Goal: Transaction & Acquisition: Purchase product/service

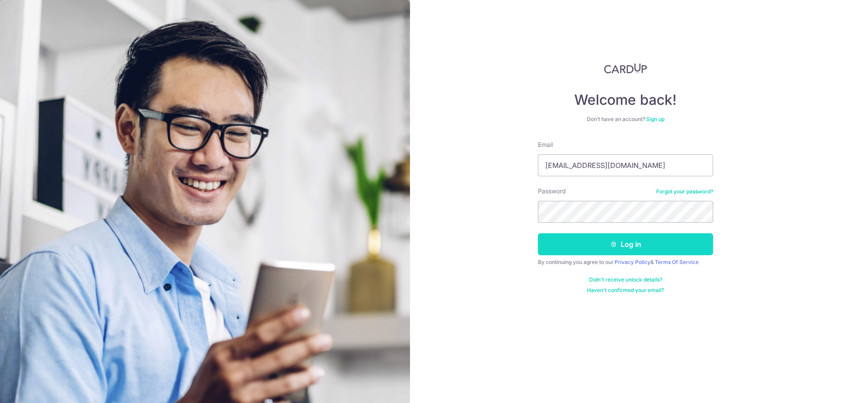
click at [585, 249] on button "Log in" at bounding box center [625, 244] width 175 height 22
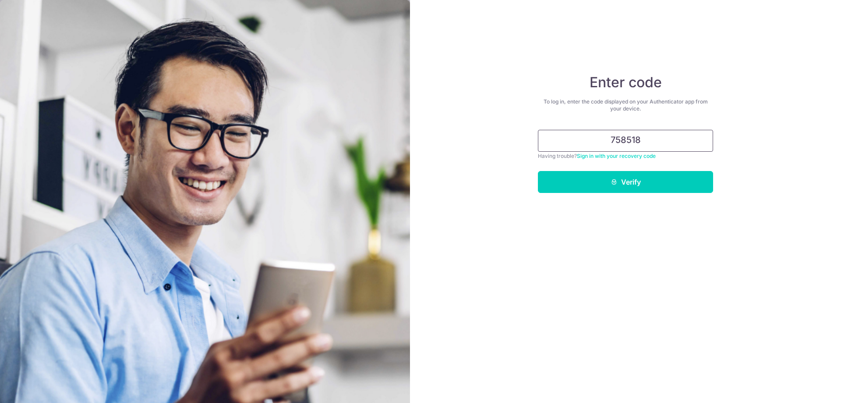
type input "758518"
click at [538, 171] on button "Verify" at bounding box center [625, 182] width 175 height 22
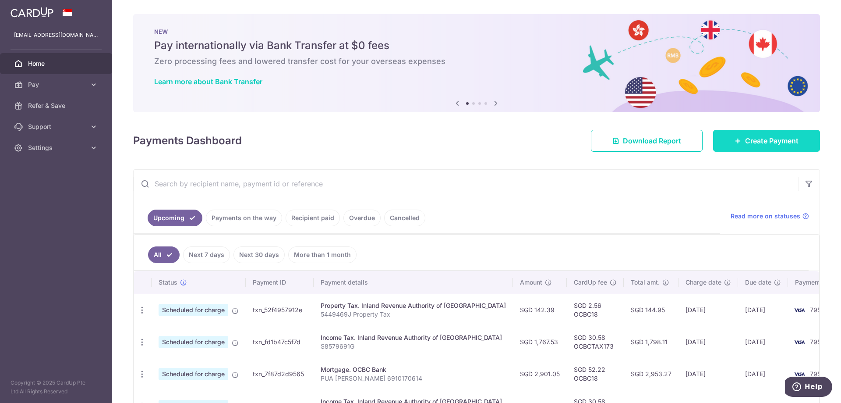
click at [768, 147] on link "Create Payment" at bounding box center [766, 141] width 107 height 22
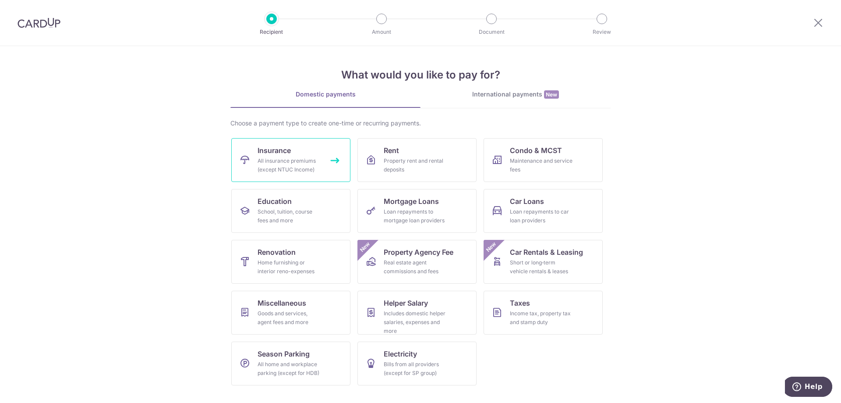
click at [301, 163] on div "All insurance premiums (except NTUC Income)" at bounding box center [289, 165] width 63 height 18
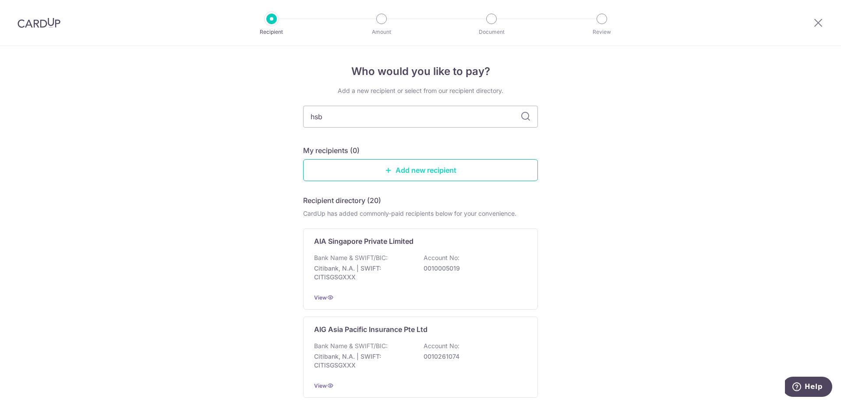
type input "hsbc"
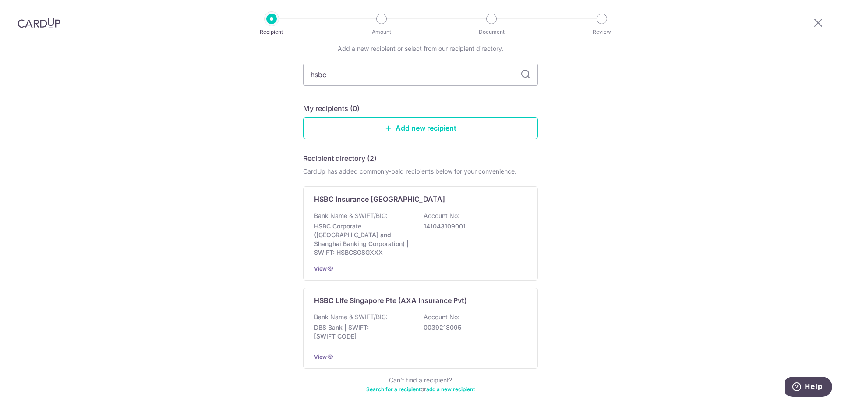
scroll to position [75, 0]
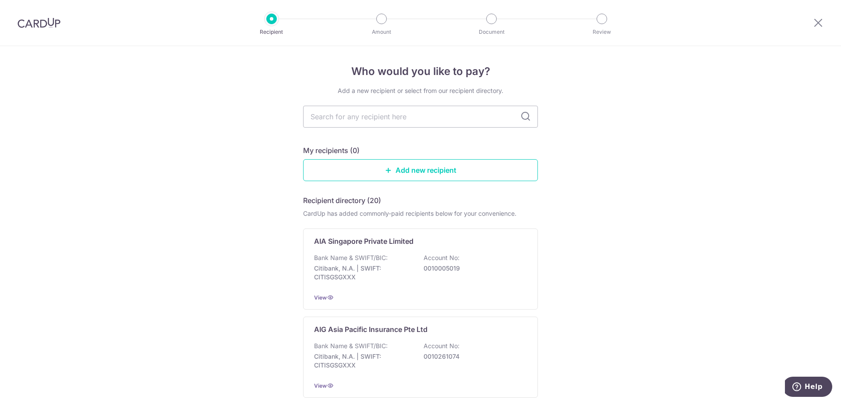
click at [44, 20] on img at bounding box center [39, 23] width 43 height 11
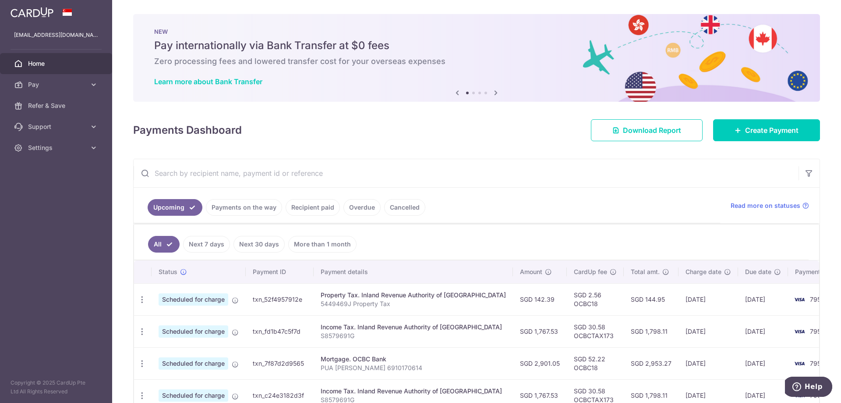
click at [325, 209] on link "Recipient paid" at bounding box center [313, 207] width 54 height 17
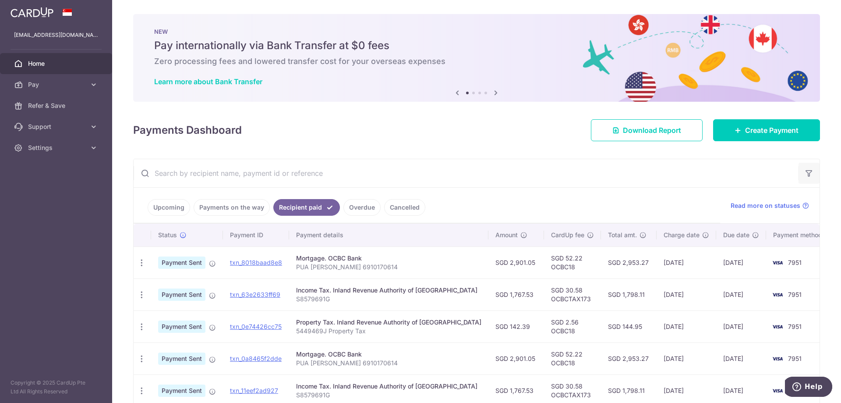
click at [808, 172] on icon "button" at bounding box center [809, 173] width 9 height 9
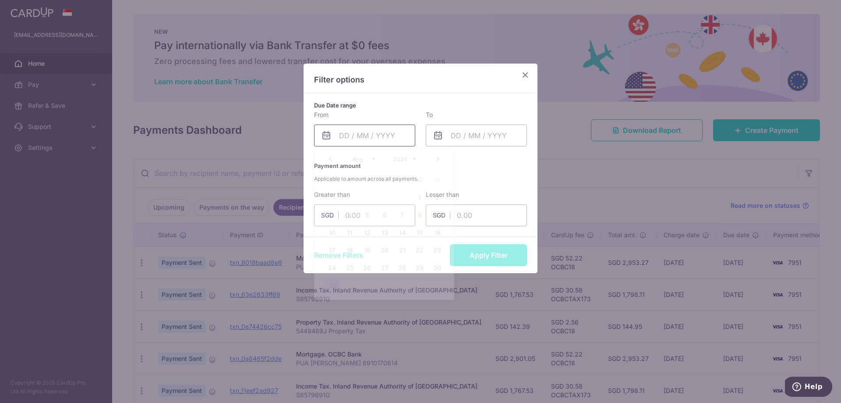
click at [379, 129] on input "text" at bounding box center [364, 135] width 101 height 22
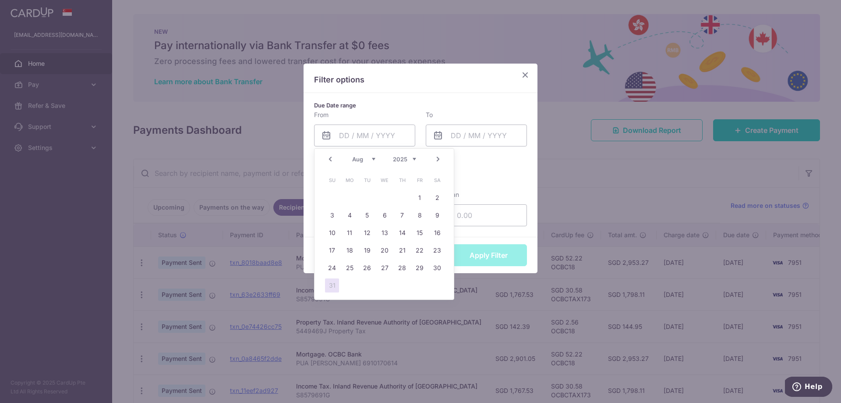
click at [412, 159] on select "2015 2016 2017 2018 2019 2020 2021 2022 2023 2024 2025 2026 2027 2028 2029 2030…" at bounding box center [404, 159] width 23 height 7
click at [328, 269] on link "25" at bounding box center [332, 268] width 14 height 14
type input "25/08/2024"
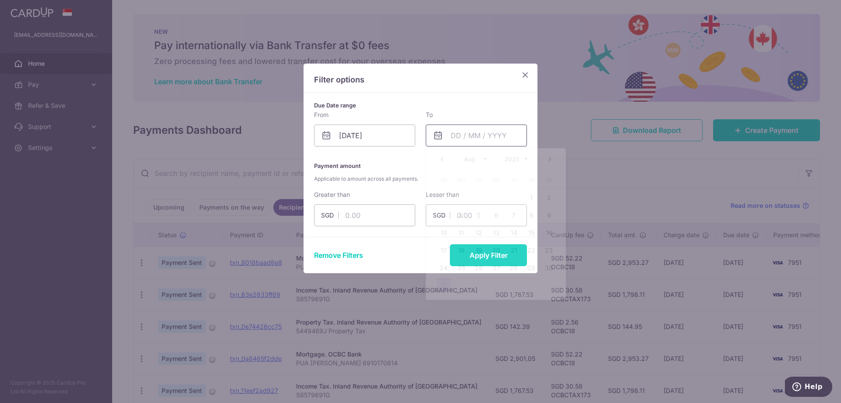
click at [486, 137] on input "text" at bounding box center [476, 135] width 101 height 22
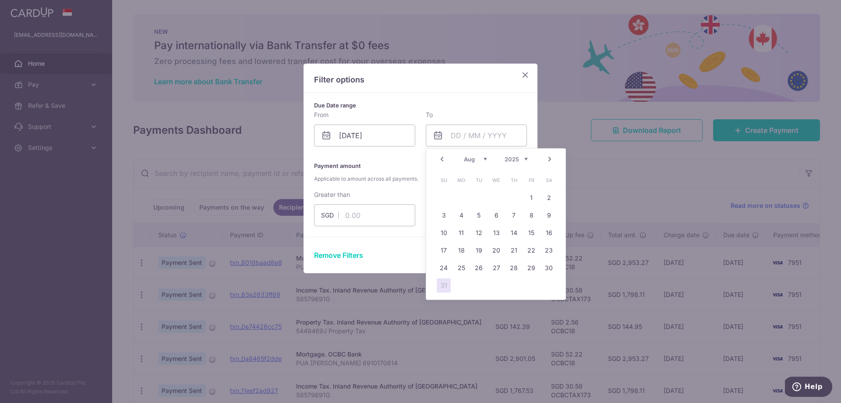
click at [548, 159] on link "Next" at bounding box center [550, 159] width 11 height 11
click at [478, 272] on link "30" at bounding box center [479, 268] width 14 height 14
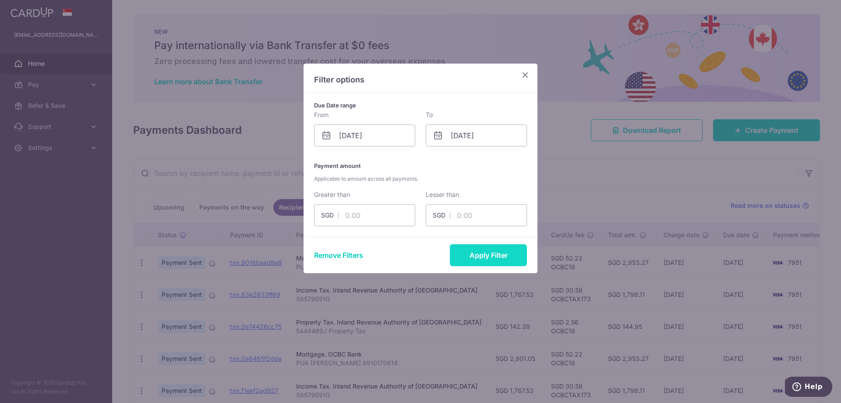
click at [463, 258] on button "Apply Filter" at bounding box center [488, 255] width 77 height 22
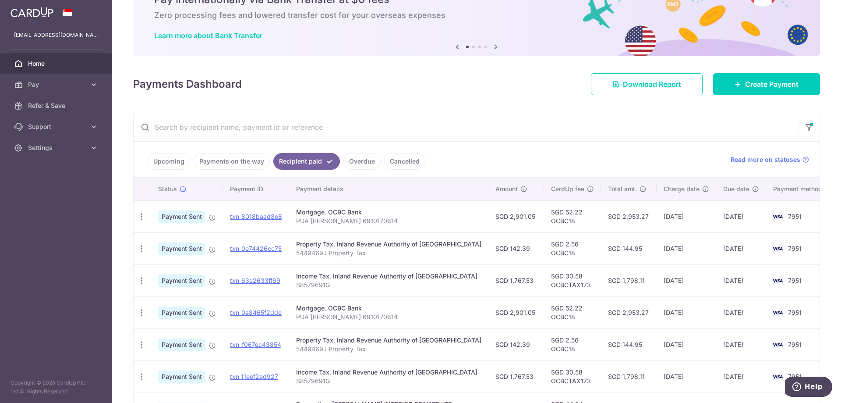
scroll to position [8, 0]
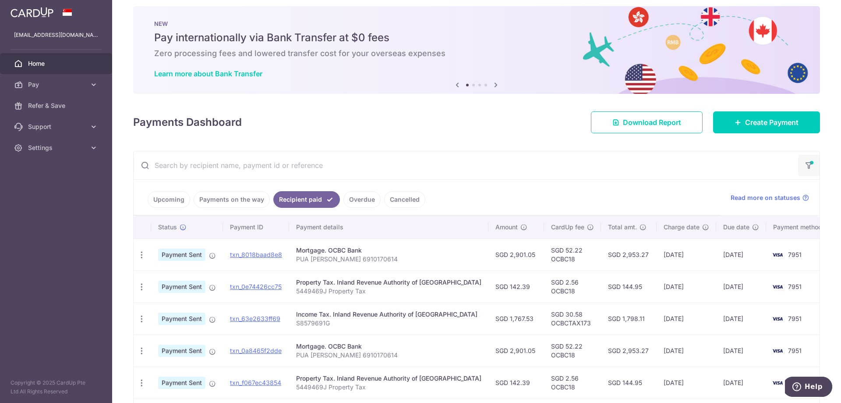
click at [807, 164] on icon "button" at bounding box center [809, 163] width 9 height 4
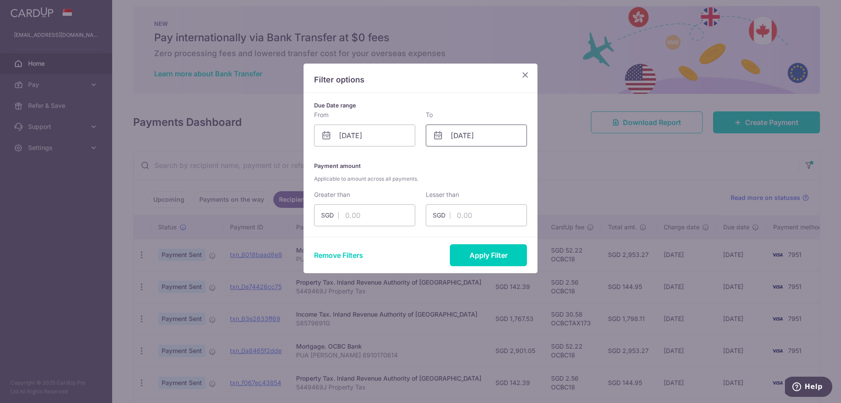
click at [479, 135] on input "[DATE]" at bounding box center [476, 135] width 101 height 22
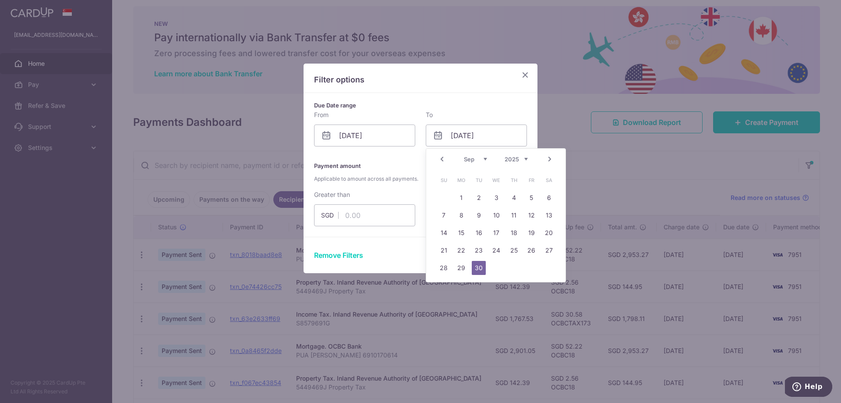
click at [525, 160] on select "2015 2016 2017 2018 2019 2020 2021 2022 2023 2024 2025 2026 2027 2028 2029 2030…" at bounding box center [516, 159] width 23 height 7
click at [469, 272] on td "30" at bounding box center [462, 268] width 18 height 18
type input "30/09/2024"
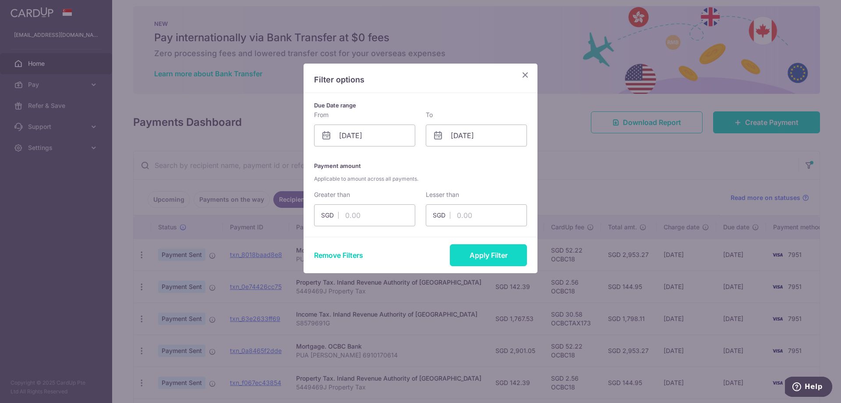
click at [494, 256] on button "Apply Filter" at bounding box center [488, 255] width 77 height 22
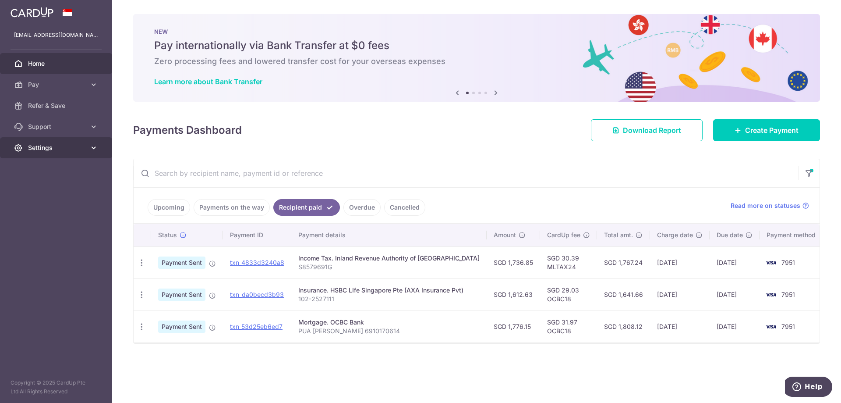
click at [63, 150] on span "Settings" at bounding box center [57, 147] width 58 height 9
click at [50, 196] on link "Logout" at bounding box center [56, 189] width 112 height 21
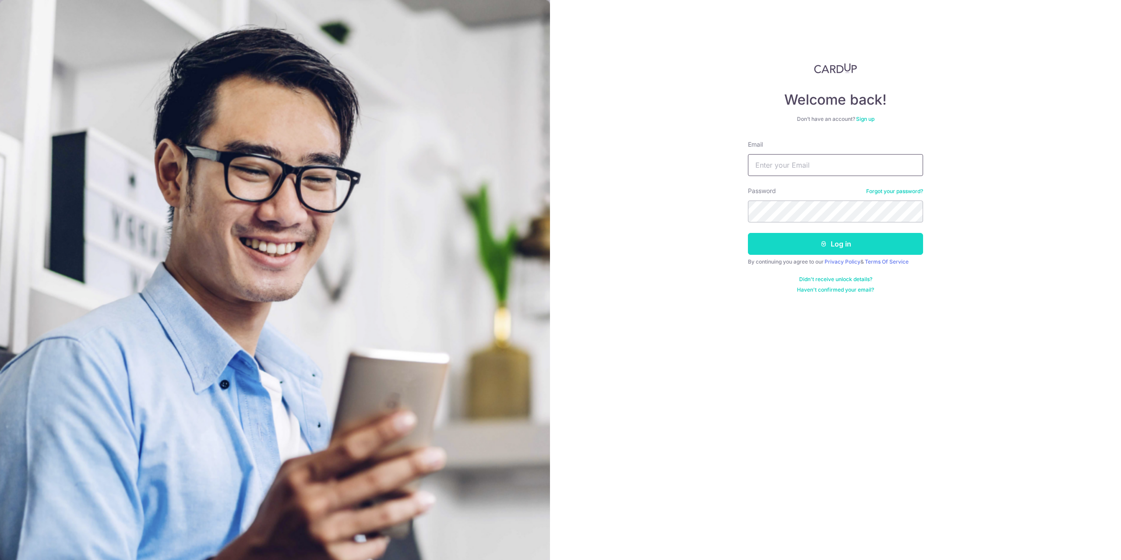
type input "yi.cheng.pua@gmail.com"
click at [820, 248] on button "Log in" at bounding box center [835, 244] width 175 height 22
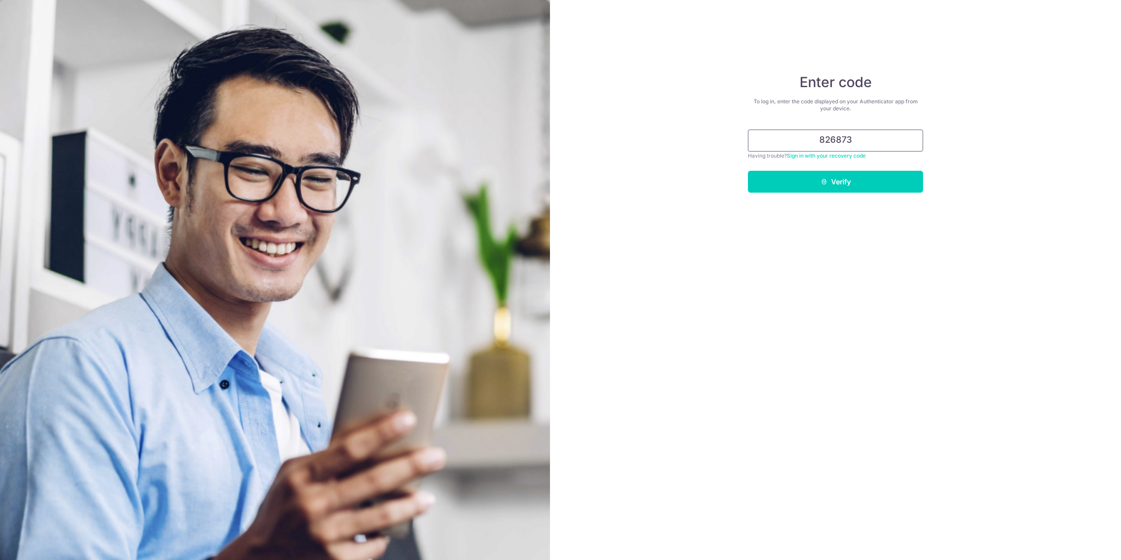
type input "826873"
click at [748, 171] on button "Verify" at bounding box center [835, 182] width 175 height 22
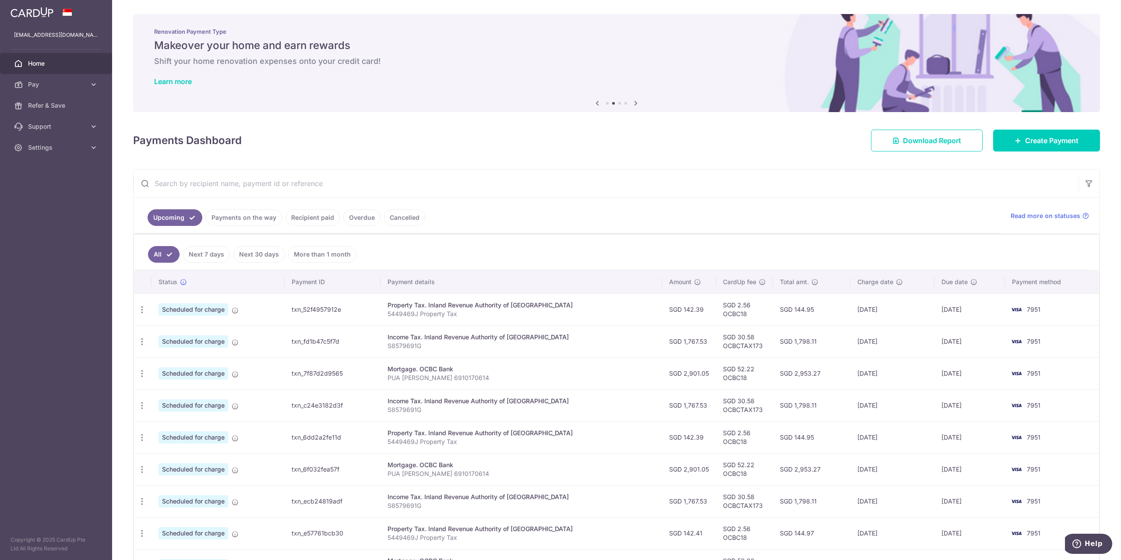
click at [322, 215] on link "Recipient paid" at bounding box center [313, 217] width 54 height 17
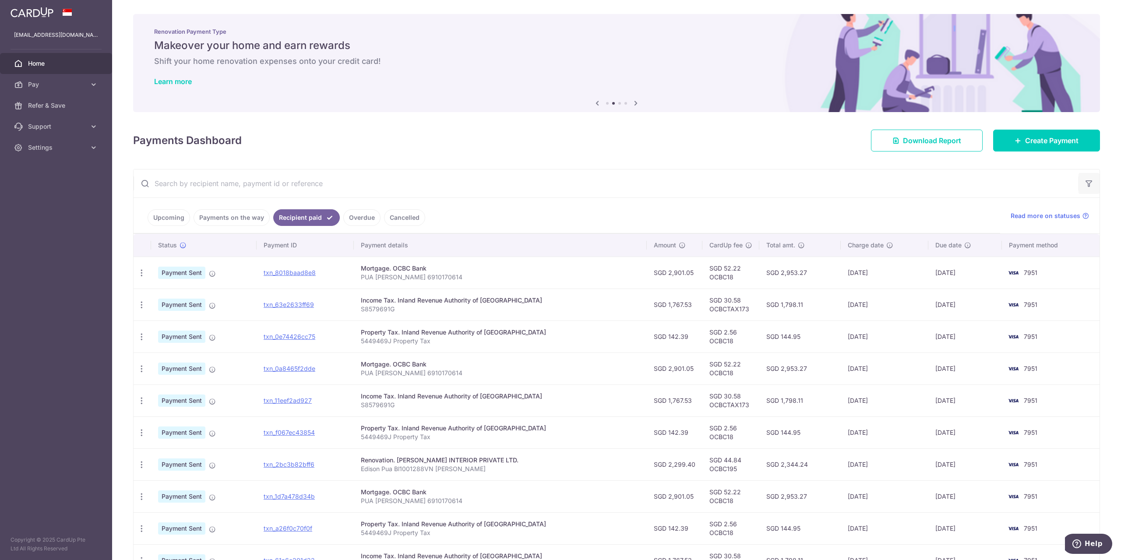
click at [1080, 185] on button "button" at bounding box center [1089, 183] width 21 height 21
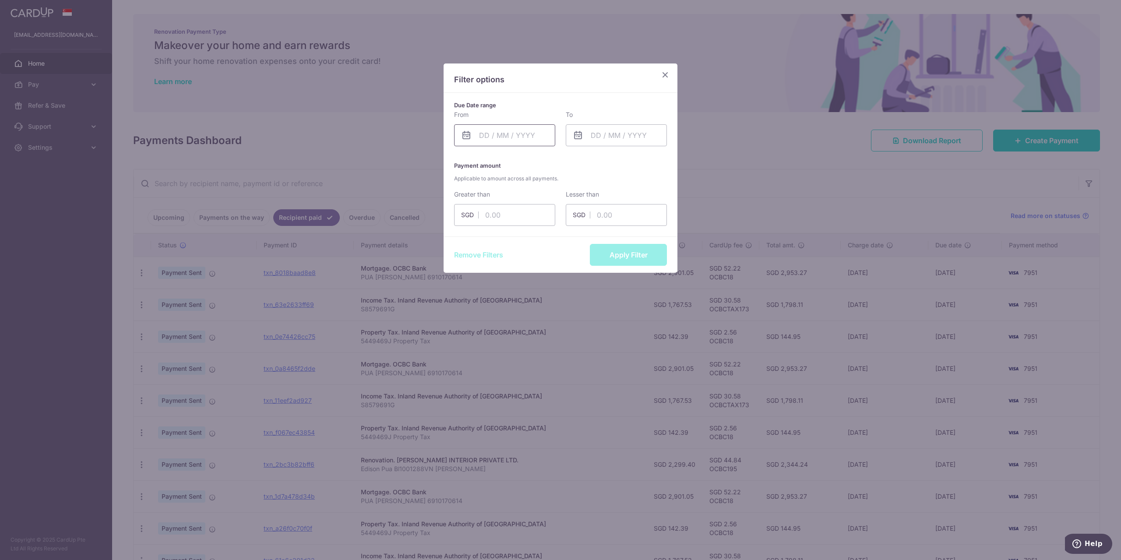
click at [527, 136] on input "text" at bounding box center [504, 135] width 101 height 22
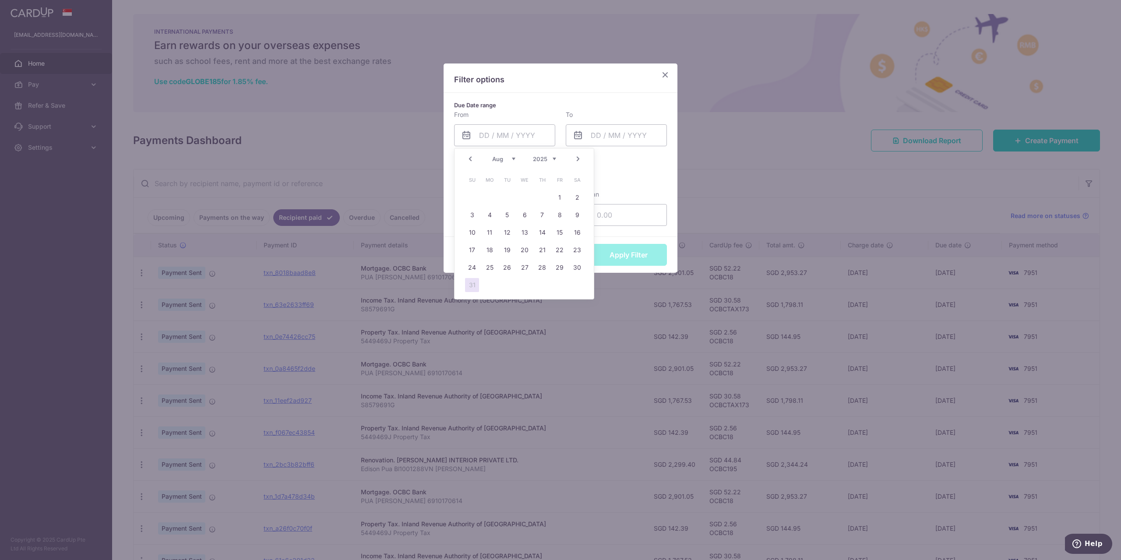
click at [472, 159] on link "Prev" at bounding box center [470, 159] width 11 height 11
click at [473, 159] on link "Prev" at bounding box center [470, 159] width 11 height 11
click at [467, 162] on link "Prev" at bounding box center [470, 159] width 11 height 11
click at [468, 162] on link "Prev" at bounding box center [470, 159] width 11 height 11
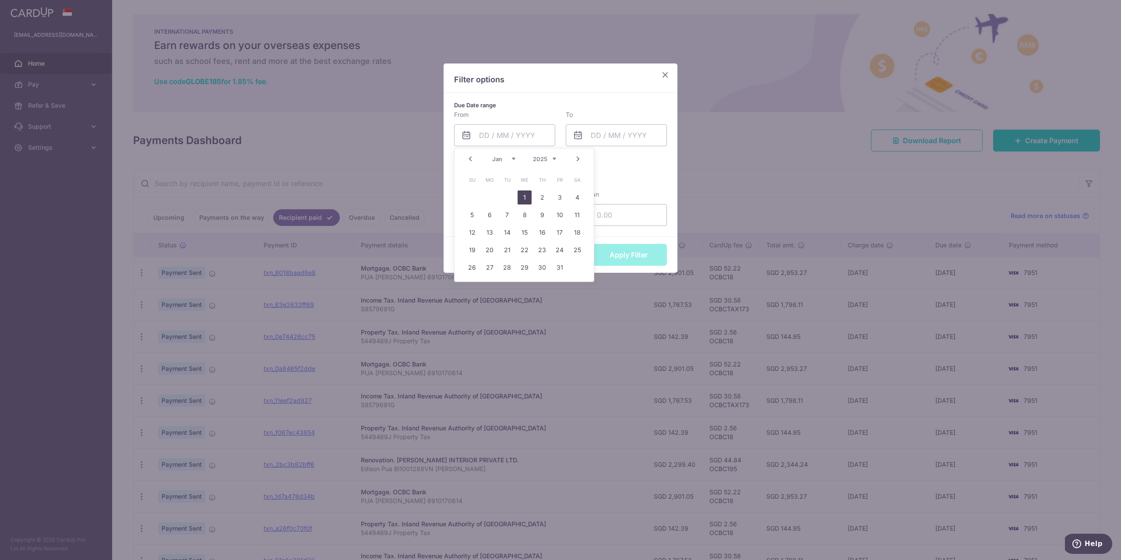
drag, startPoint x: 527, startPoint y: 197, endPoint x: 537, endPoint y: 194, distance: 10.3
click at [528, 197] on link "1" at bounding box center [525, 198] width 14 height 14
type input "01/01/2025"
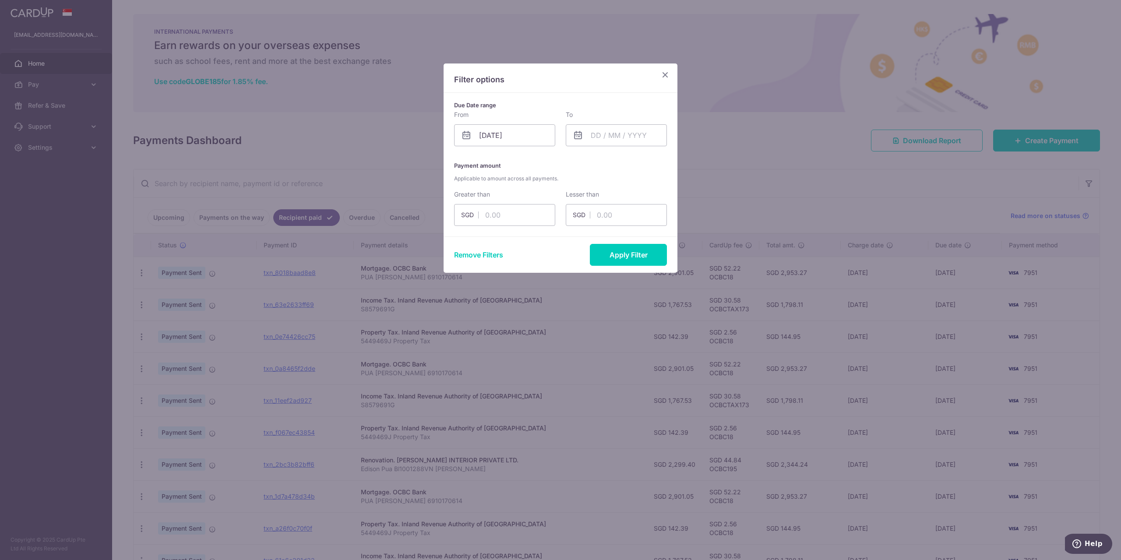
click at [631, 153] on div "Due Date range From 01/01/2025 Please select valid date To Please select valid …" at bounding box center [561, 165] width 234 height 144
click at [635, 137] on input "text" at bounding box center [616, 135] width 101 height 22
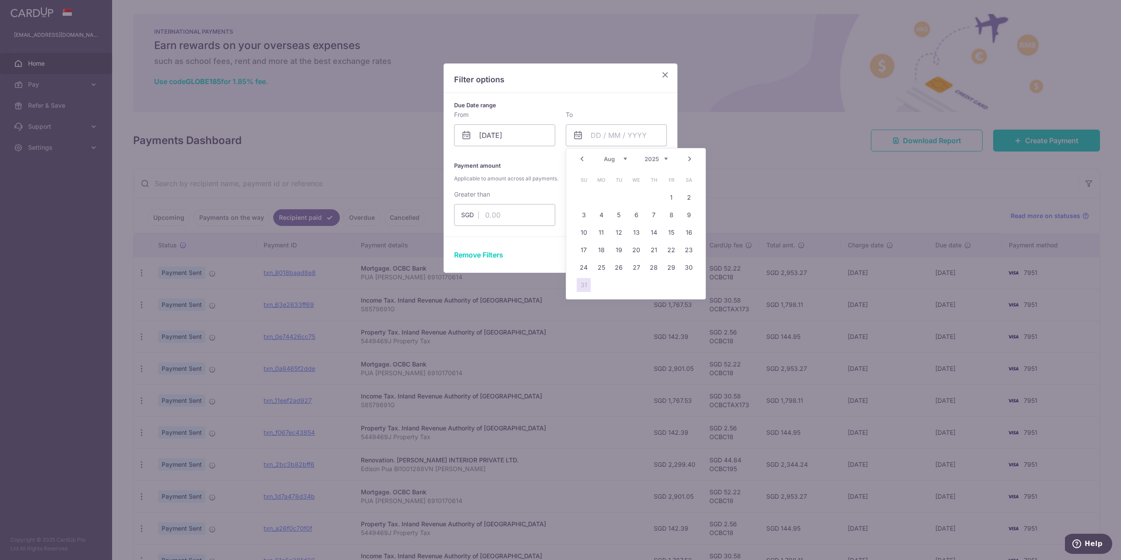
click at [586, 157] on link "Prev" at bounding box center [582, 159] width 11 height 11
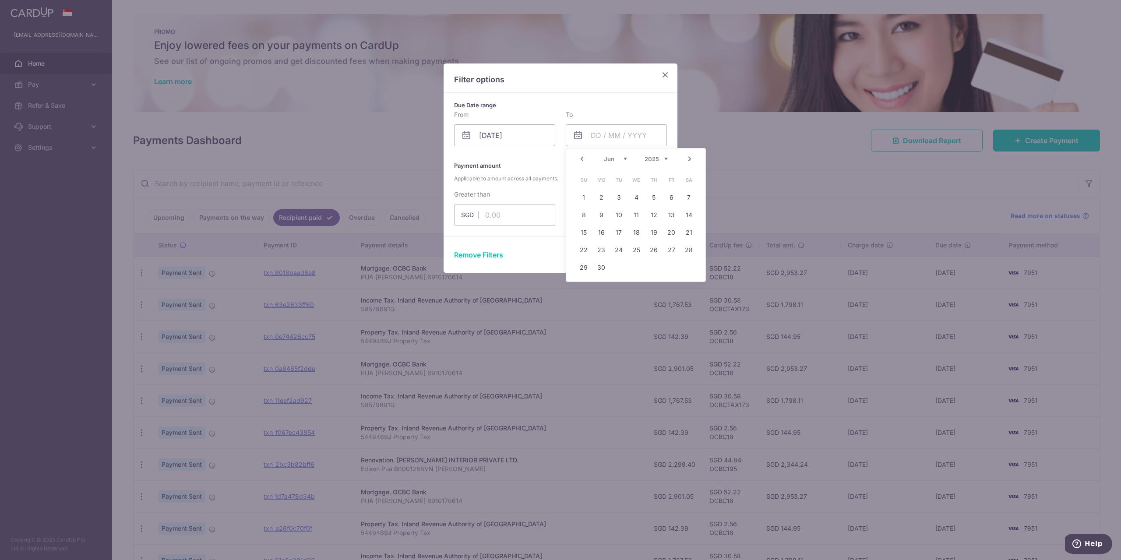
click at [585, 157] on link "Prev" at bounding box center [582, 159] width 11 height 11
click at [600, 282] on link "31" at bounding box center [601, 285] width 14 height 14
type input "31/03/2025"
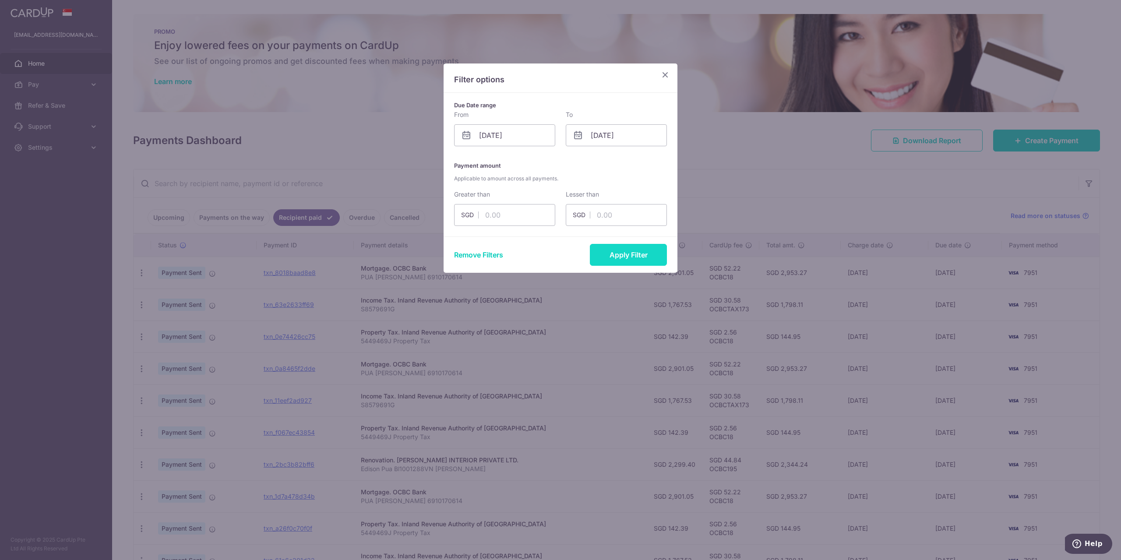
click at [621, 251] on button "Apply Filter" at bounding box center [628, 255] width 77 height 22
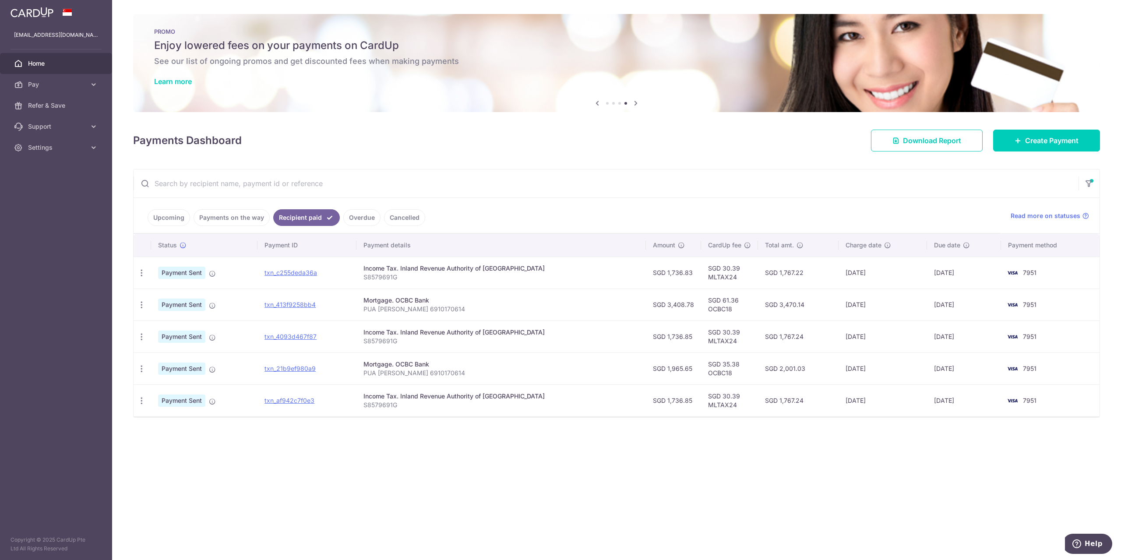
click at [322, 186] on input "text" at bounding box center [606, 184] width 945 height 28
click at [1088, 188] on button "button" at bounding box center [1089, 183] width 21 height 21
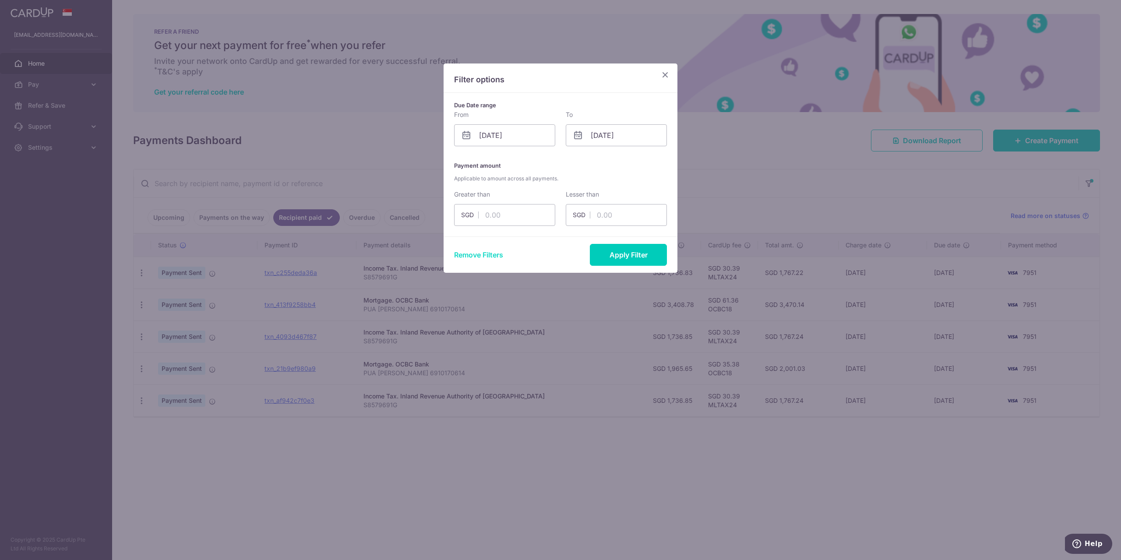
drag, startPoint x: 491, startPoint y: 245, endPoint x: 484, endPoint y: 251, distance: 9.3
click at [488, 248] on div "Remove Filters Apply Filter" at bounding box center [561, 255] width 234 height 36
click at [484, 251] on button "Remove Filters" at bounding box center [478, 255] width 49 height 11
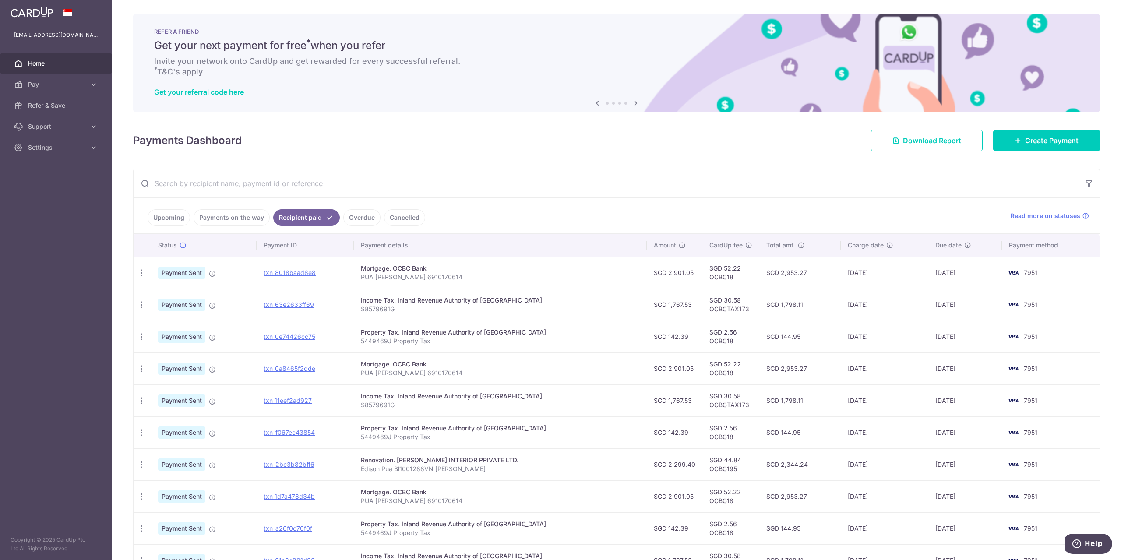
drag, startPoint x: 373, startPoint y: 190, endPoint x: 384, endPoint y: 186, distance: 11.8
click at [373, 190] on input "text" at bounding box center [606, 184] width 945 height 28
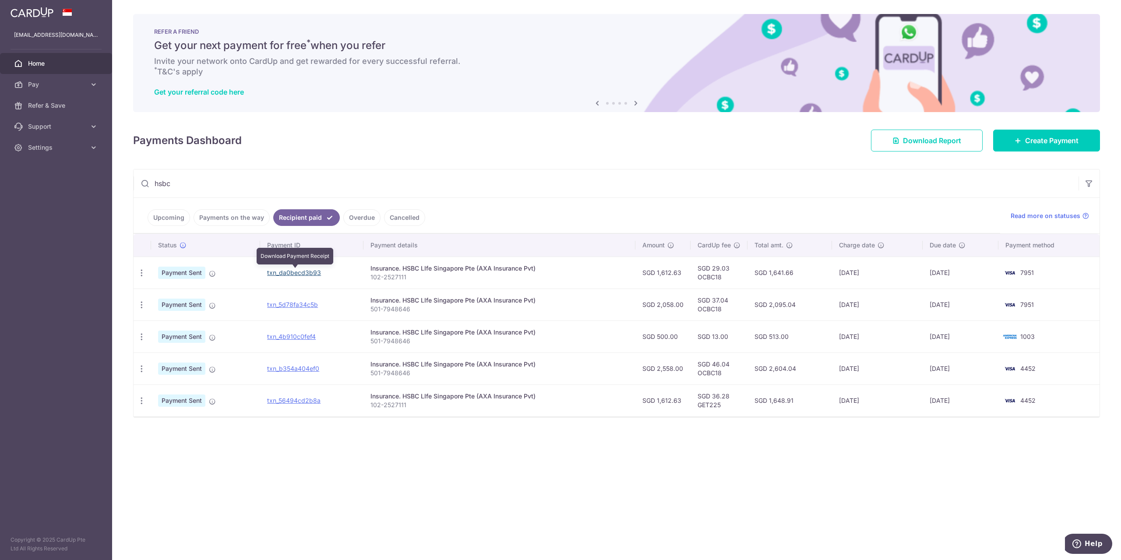
type input "hsbc"
drag, startPoint x: 300, startPoint y: 272, endPoint x: 637, endPoint y: 35, distance: 411.8
click at [301, 272] on link "txn_da0becd3b93" at bounding box center [294, 272] width 54 height 7
click at [293, 304] on link "txn_5d78fa34c5b" at bounding box center [292, 304] width 51 height 7
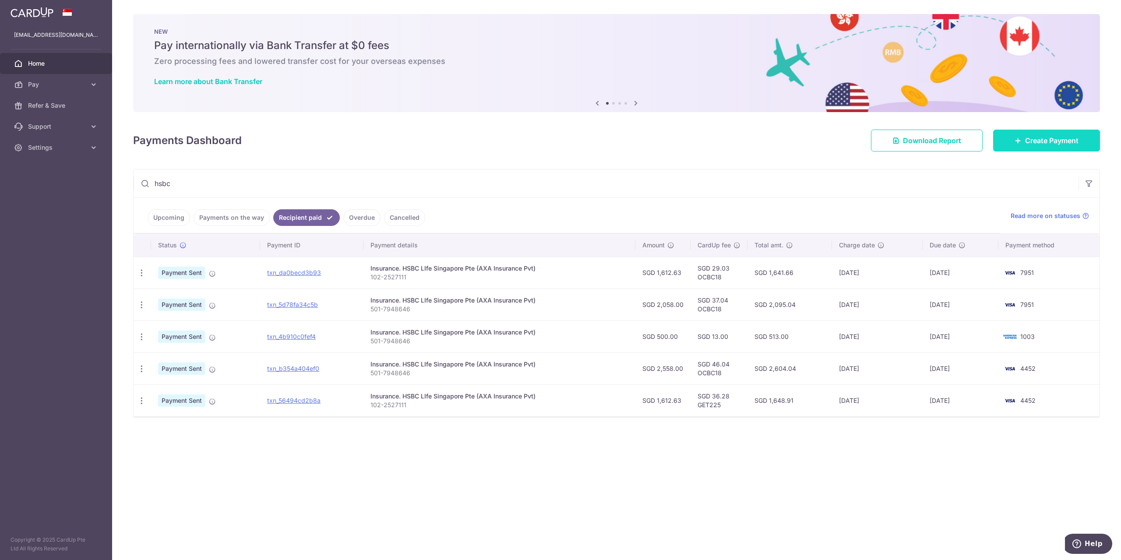
click at [1033, 144] on span "Create Payment" at bounding box center [1052, 140] width 53 height 11
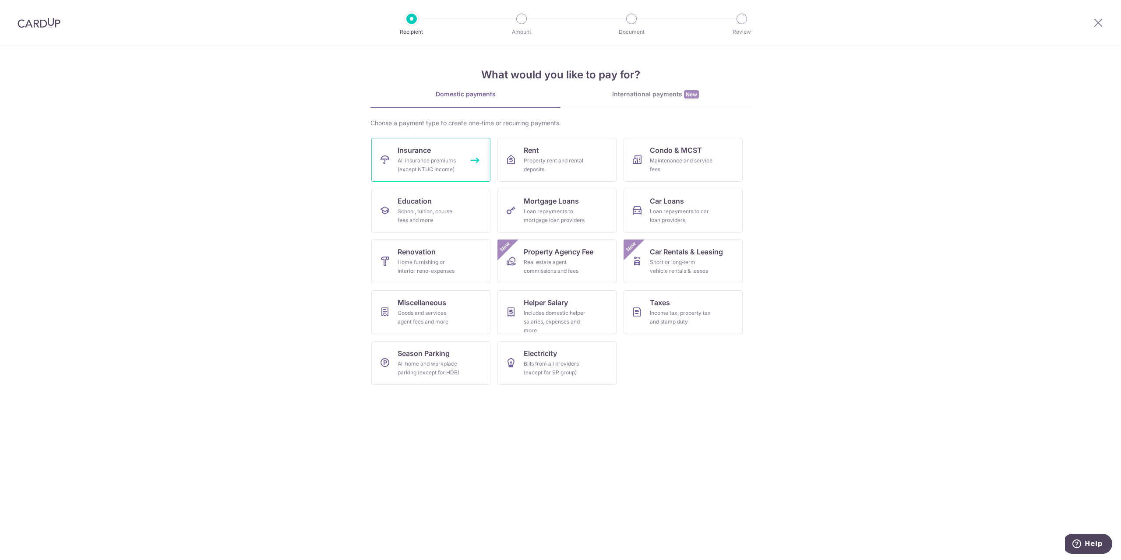
click at [420, 159] on div "All insurance premiums (except NTUC Income)" at bounding box center [429, 165] width 63 height 18
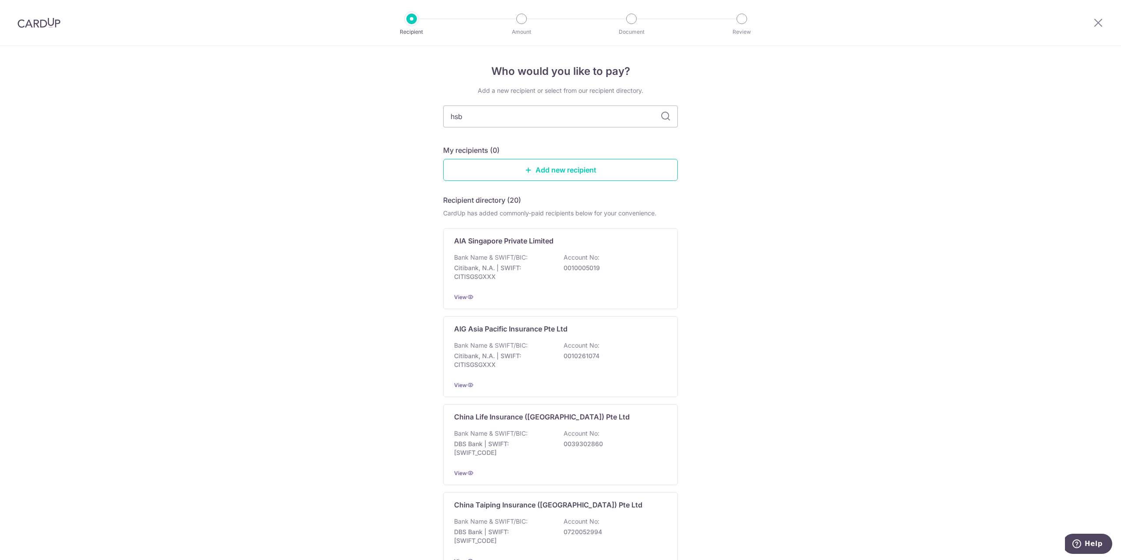
type input "hsbc"
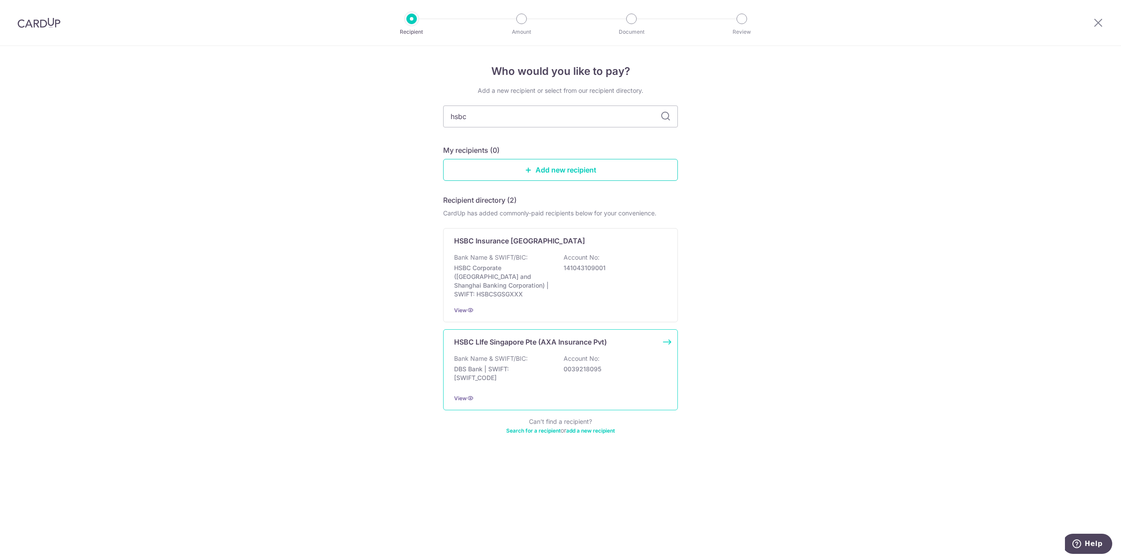
click at [555, 354] on div "Bank Name & SWIFT/BIC: DBS Bank | SWIFT: [SWIFT_CODE] Account No: 0039218095" at bounding box center [560, 370] width 213 height 32
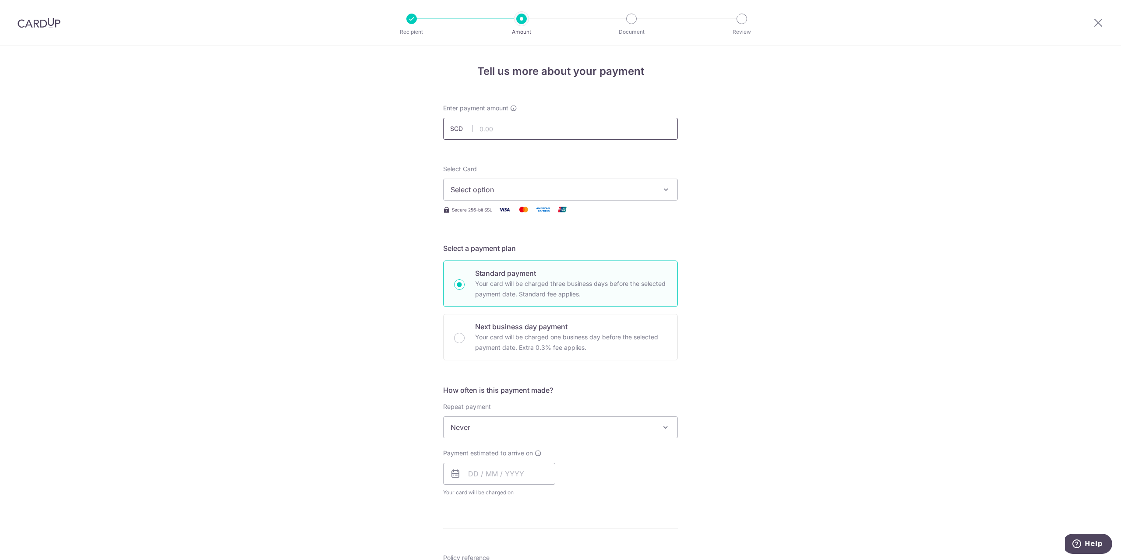
click at [523, 133] on input "text" at bounding box center [560, 129] width 235 height 22
type input "1,612.63"
click at [803, 203] on div "Tell us more about your payment Enter payment amount SGD 1,612.63 1612.63 Selec…" at bounding box center [560, 442] width 1121 height 792
click at [633, 181] on button "Select option" at bounding box center [560, 190] width 235 height 22
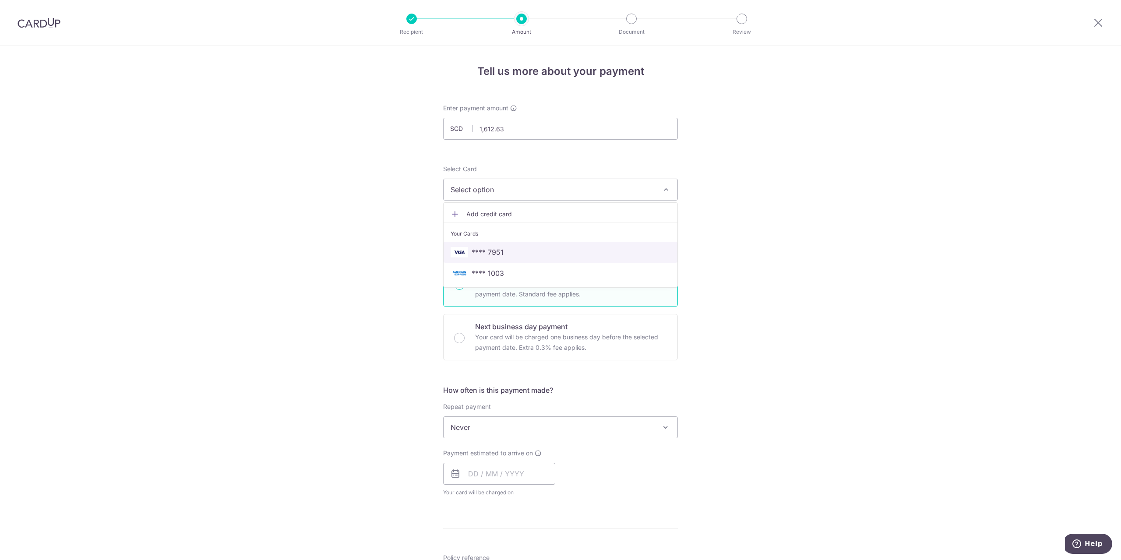
click at [580, 250] on span "**** 7951" at bounding box center [561, 252] width 220 height 11
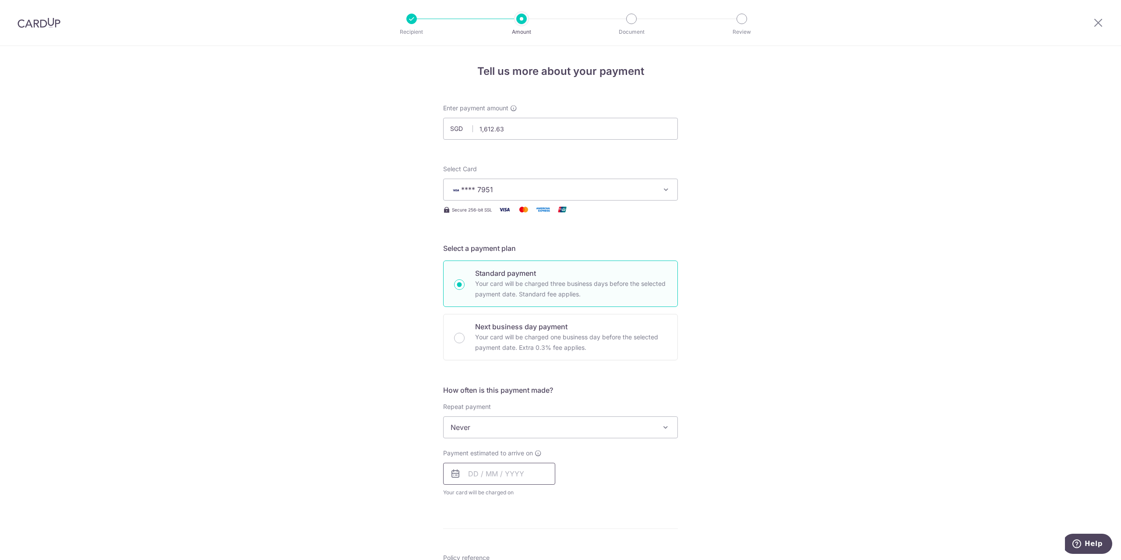
click at [516, 470] on input "text" at bounding box center [499, 474] width 112 height 22
click at [806, 439] on div "Tell us more about your payment Enter payment amount SGD 1,612.63 1612.63 Selec…" at bounding box center [560, 442] width 1121 height 792
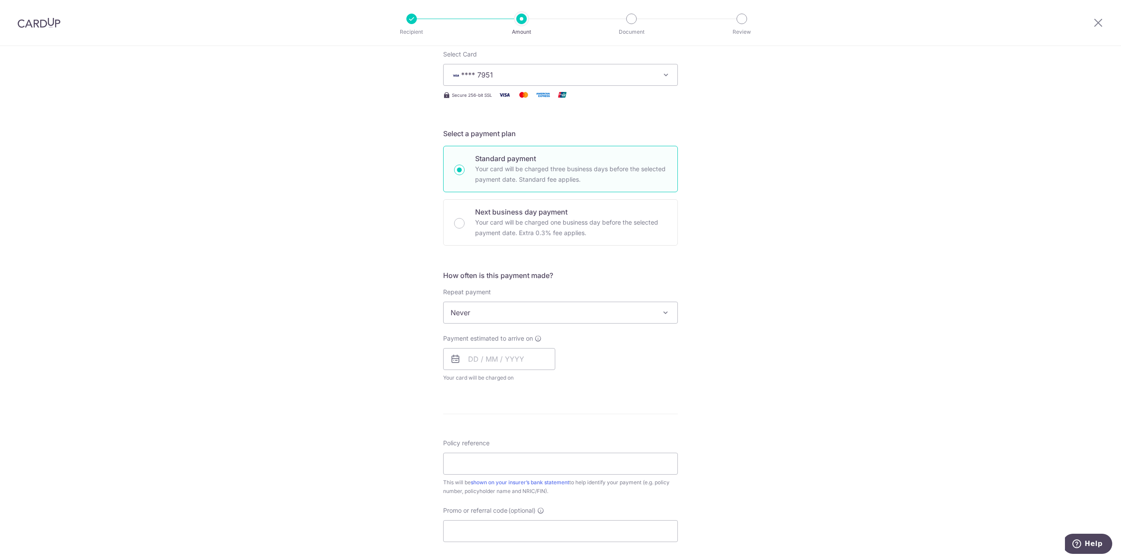
scroll to position [131, 0]
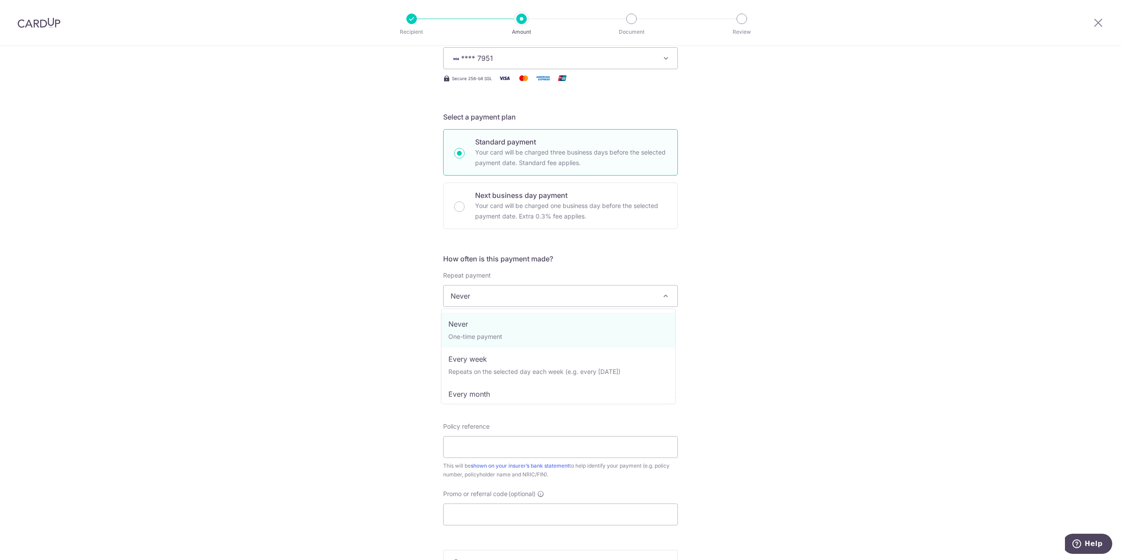
click at [666, 299] on span at bounding box center [666, 296] width 11 height 11
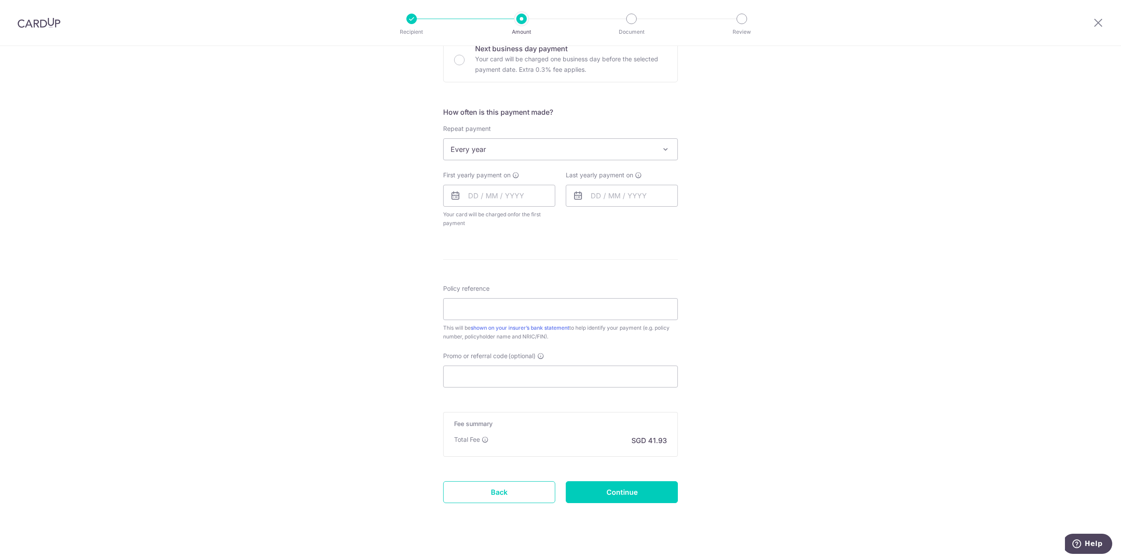
scroll to position [287, 0]
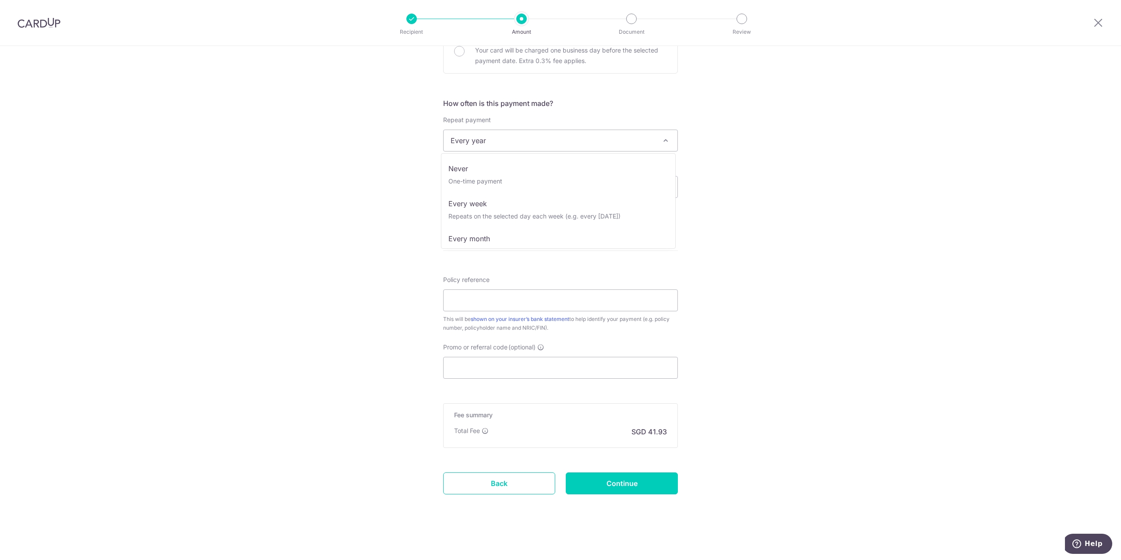
click at [518, 148] on span "Every year" at bounding box center [561, 140] width 234 height 21
select select "1"
click at [878, 191] on div "Tell us more about your payment Enter payment amount SGD 1,612.63 1612.63 Selec…" at bounding box center [560, 164] width 1121 height 792
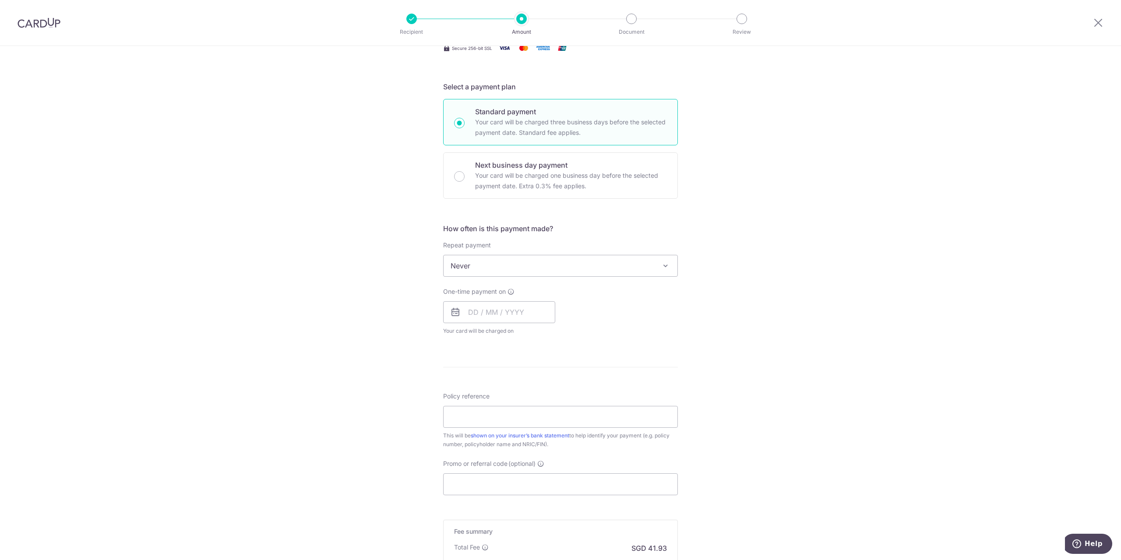
scroll to position [147, 0]
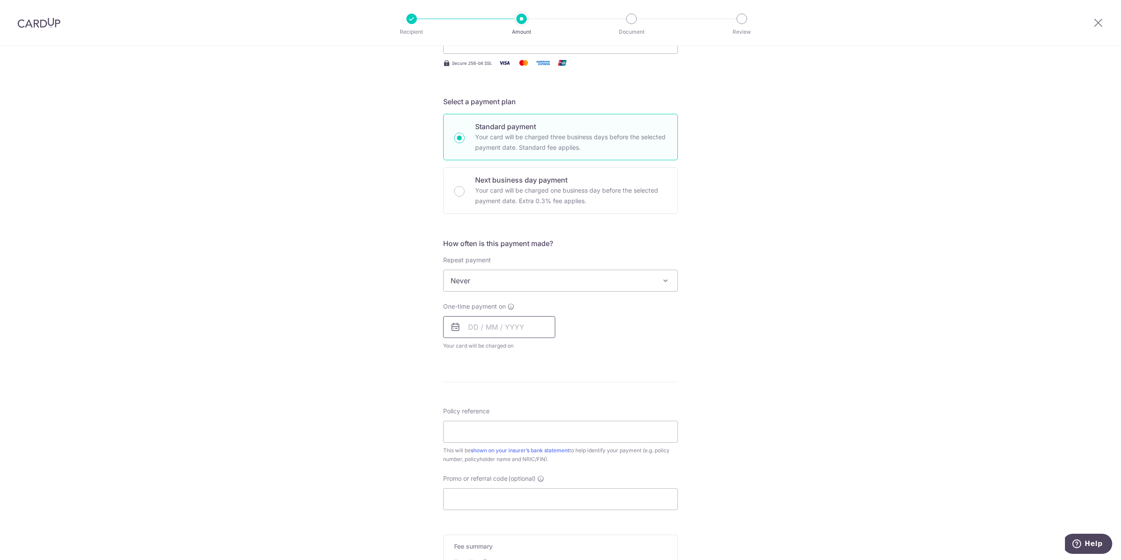
click at [477, 336] on input "text" at bounding box center [499, 327] width 112 height 22
click at [548, 426] on link "19" at bounding box center [549, 424] width 14 height 14
type input "[DATE]"
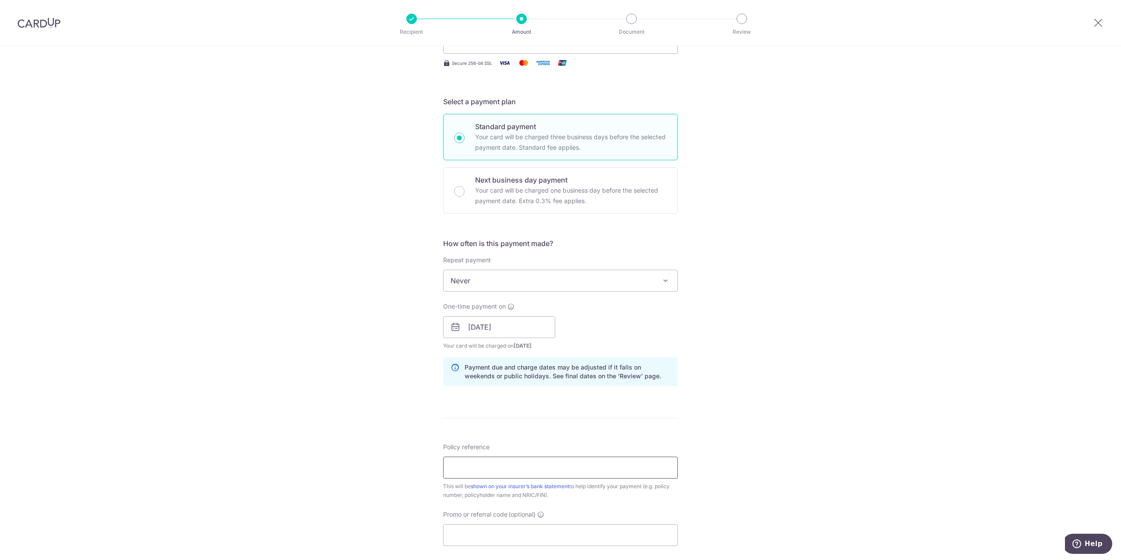
click at [596, 470] on input "Policy reference" at bounding box center [560, 468] width 235 height 22
click at [530, 466] on input "Policy reference" at bounding box center [560, 468] width 235 height 22
paste input "102-2527111"
type input "102-2527111"
click at [838, 414] on div "Tell us more about your payment Enter payment amount SGD 1,612.63 1612.63 Selec…" at bounding box center [560, 313] width 1121 height 828
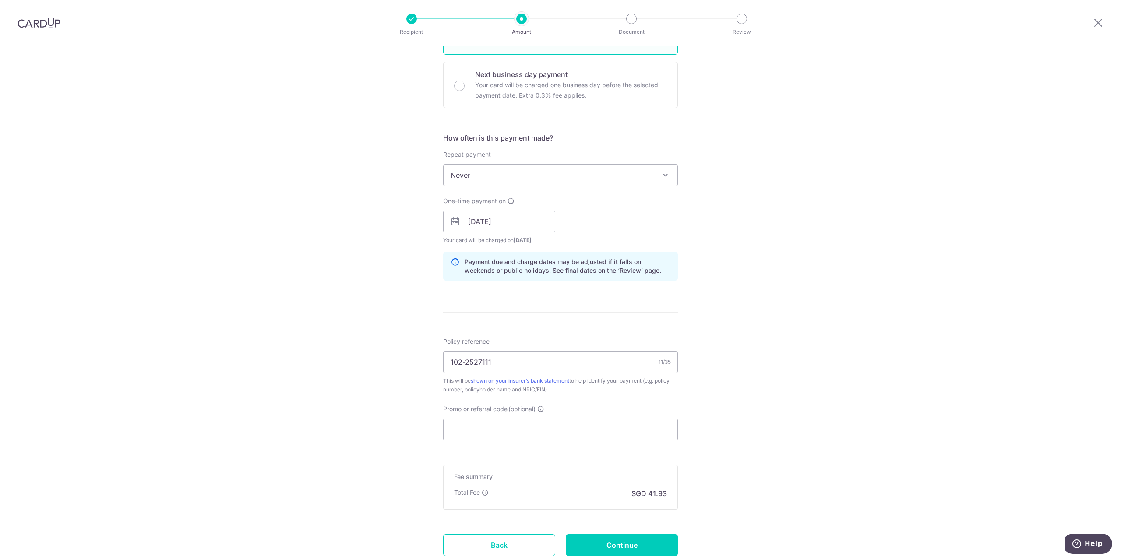
scroll to position [278, 0]
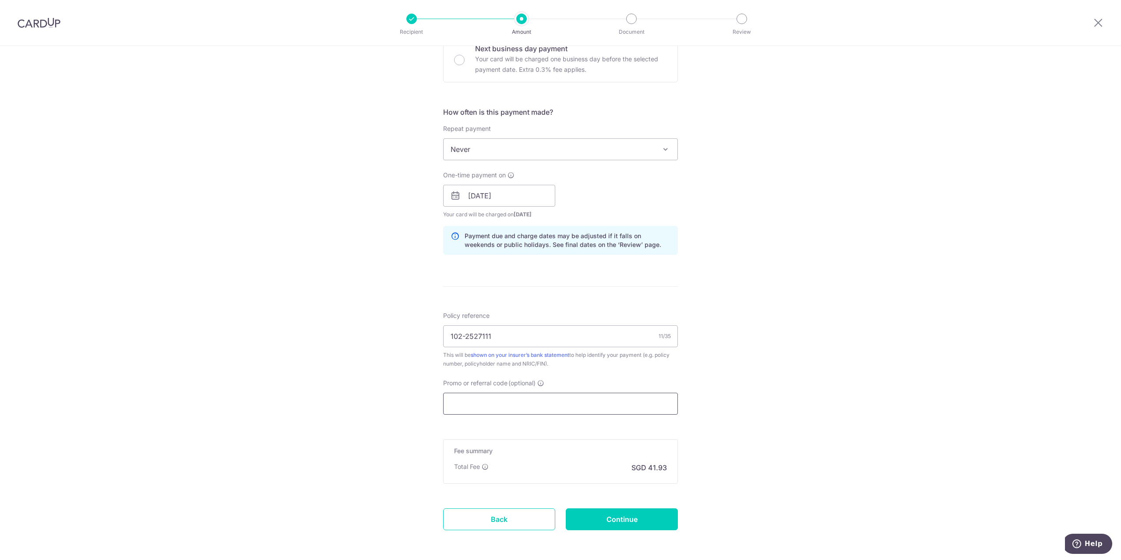
click at [595, 403] on input "Promo or referral code (optional)" at bounding box center [560, 404] width 235 height 22
click at [586, 400] on input "Promo or referral code (optional)" at bounding box center [560, 404] width 235 height 22
click at [572, 406] on input "Promo or referral code (optional)" at bounding box center [560, 404] width 235 height 22
paste input "OCBC195"
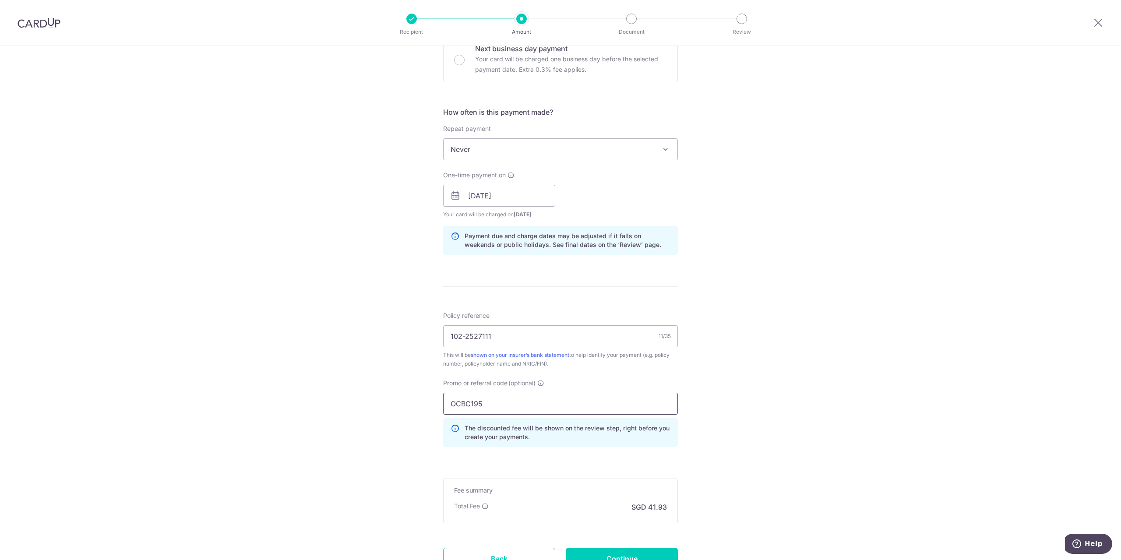
type input "OCBC195"
click at [804, 381] on div "Tell us more about your payment Enter payment amount SGD 1,612.63 1612.63 Selec…" at bounding box center [560, 202] width 1121 height 868
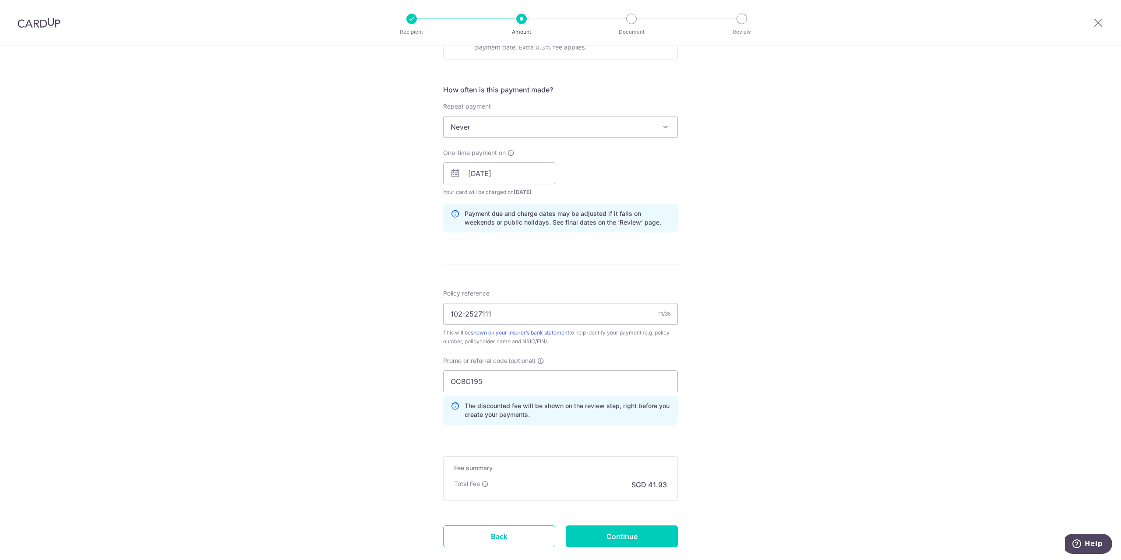
scroll to position [354, 0]
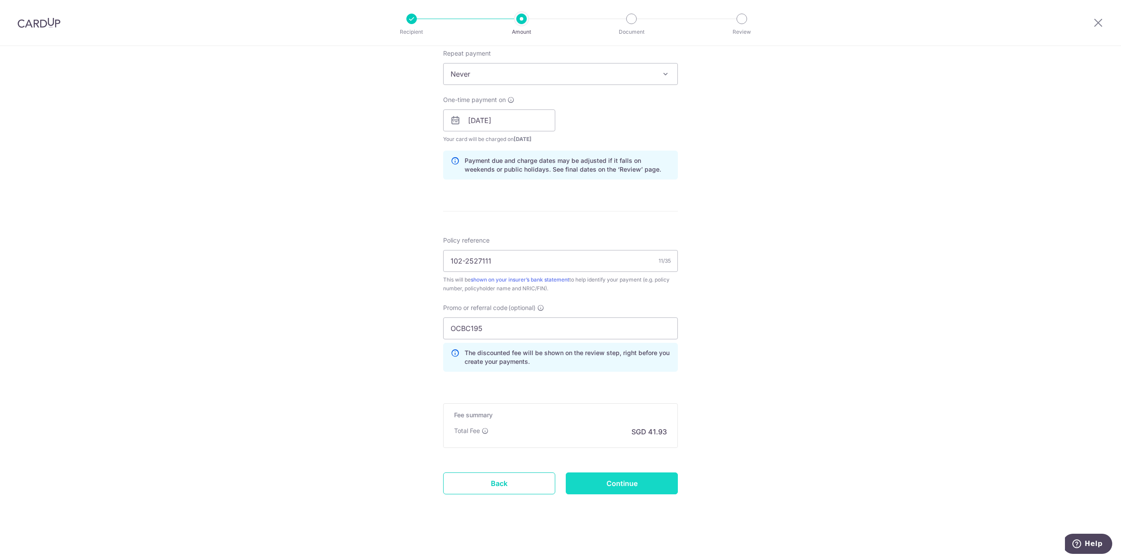
click at [633, 478] on input "Continue" at bounding box center [622, 484] width 112 height 22
type input "Create Schedule"
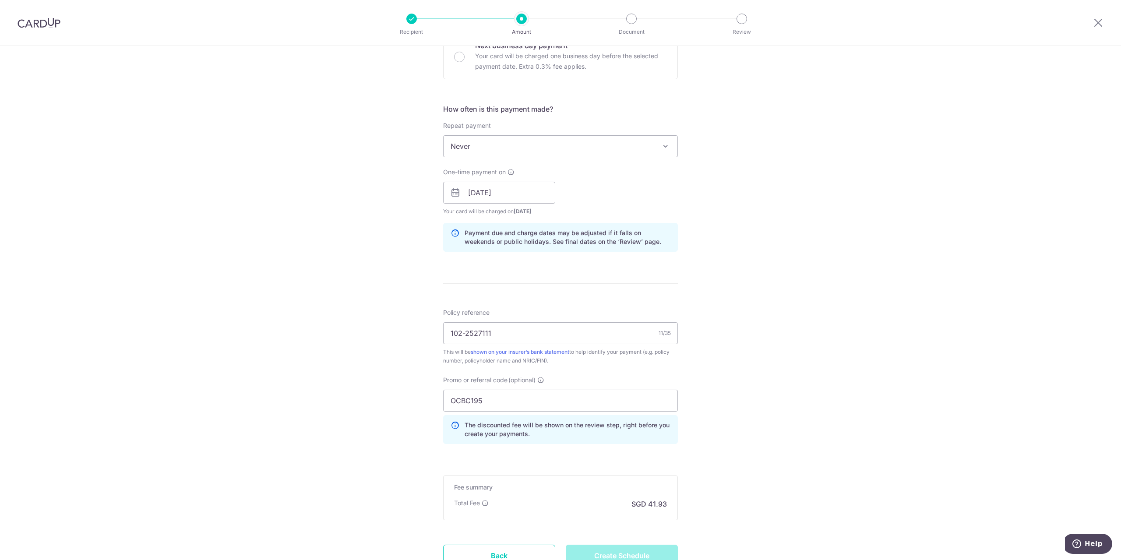
scroll to position [222, 0]
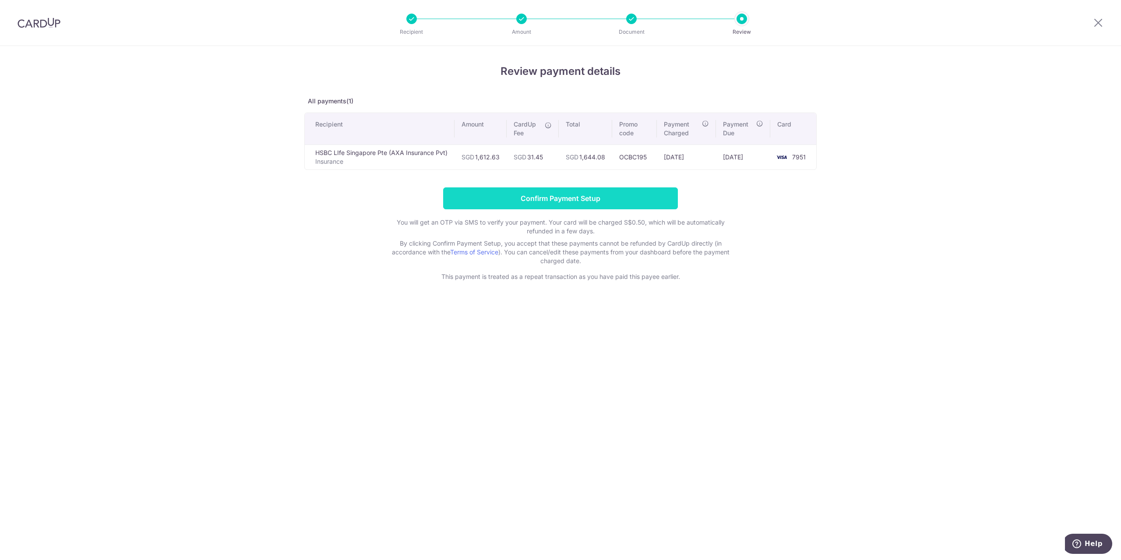
click at [601, 197] on input "Confirm Payment Setup" at bounding box center [560, 198] width 235 height 22
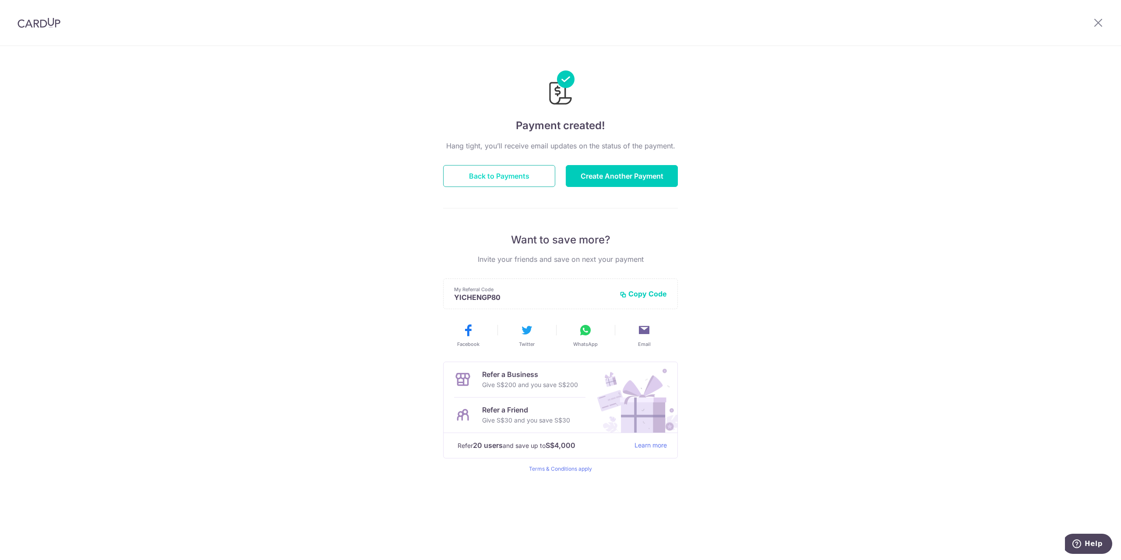
click at [507, 184] on button "Back to Payments" at bounding box center [499, 176] width 112 height 22
